Goal: Task Accomplishment & Management: Complete application form

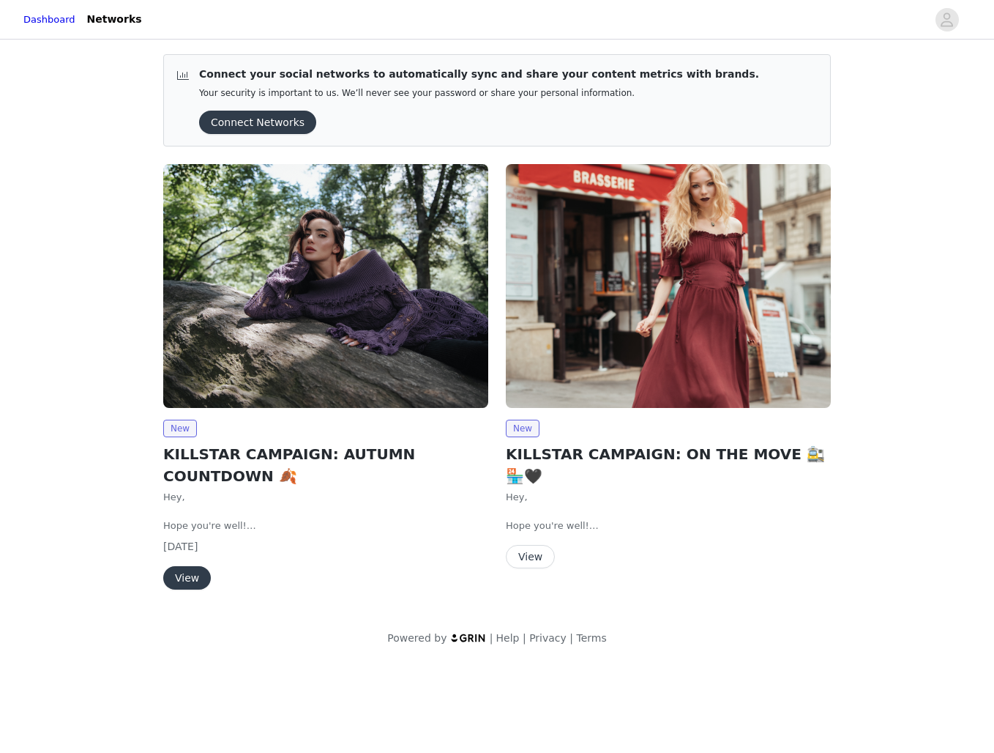
click at [190, 578] on button "View" at bounding box center [187, 577] width 48 height 23
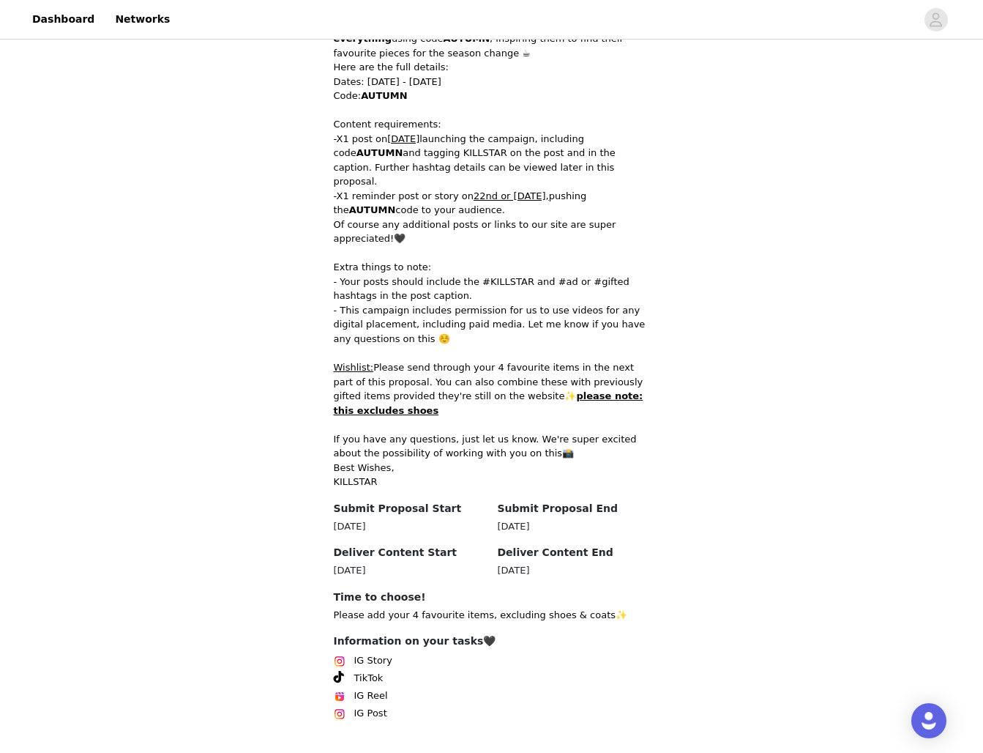
scroll to position [554, 0]
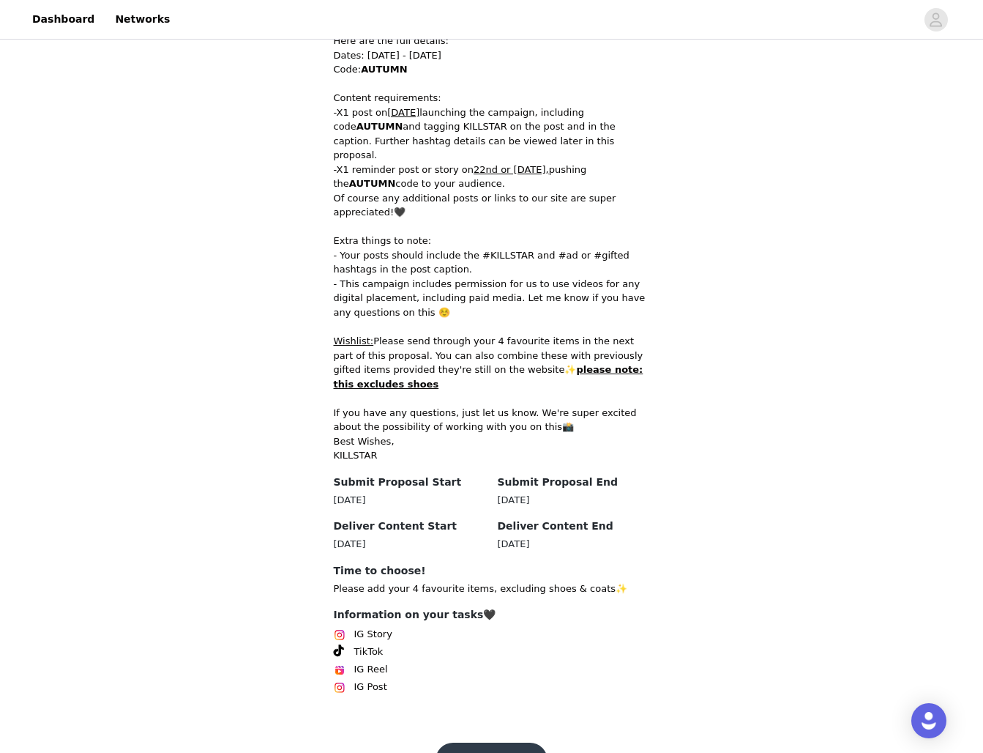
drag, startPoint x: 611, startPoint y: 341, endPoint x: 433, endPoint y: 329, distance: 178.4
click at [433, 334] on p "Wishlist: Please send through your 4 favourite items in the next part of this p…" at bounding box center [492, 362] width 316 height 57
click at [641, 345] on p "Wishlist: Please send through your 4 favourite items in the next part of this p…" at bounding box center [492, 362] width 316 height 57
click at [632, 346] on p "Wishlist: Please send through your 4 favourite items in the next part of this p…" at bounding box center [492, 362] width 316 height 57
click at [573, 334] on p "Wishlist: Please send through your 4 favourite items in the next part of this p…" at bounding box center [492, 362] width 316 height 57
